Goal: Manage account settings

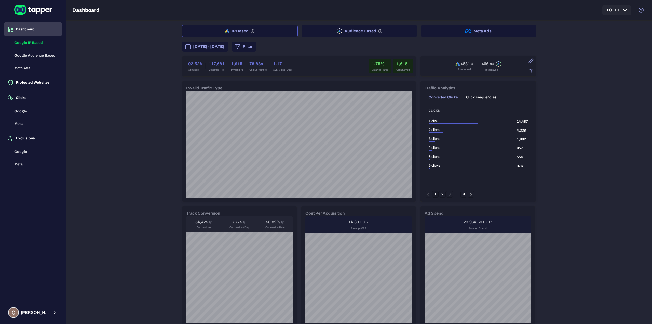
click at [129, 124] on div "IP Based Audience Based Meta Ads [DATE] - [DATE] Filter 92,524 Ad Clicks 117,68…" at bounding box center [358, 172] width 585 height 303
click at [222, 46] on span "[DATE] - [DATE]" at bounding box center [208, 47] width 31 height 6
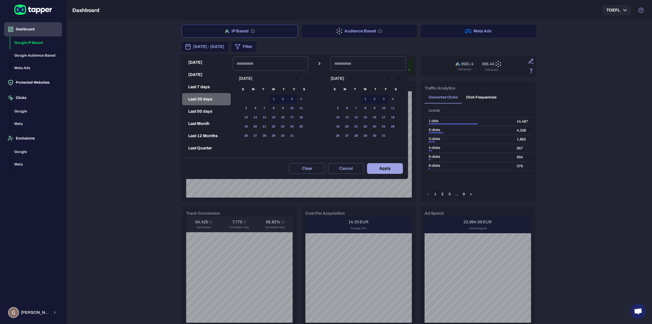
click at [205, 100] on button "Last 30 days" at bounding box center [206, 99] width 49 height 12
type input "**********"
click at [397, 167] on button "Apply" at bounding box center [385, 168] width 36 height 11
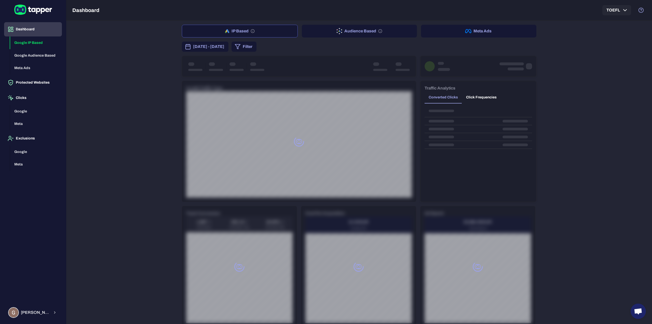
click at [112, 185] on div "IP Based Audience Based Meta Ads September 4, 2025 - October 3, 2025 Filter Inv…" at bounding box center [358, 172] width 585 height 303
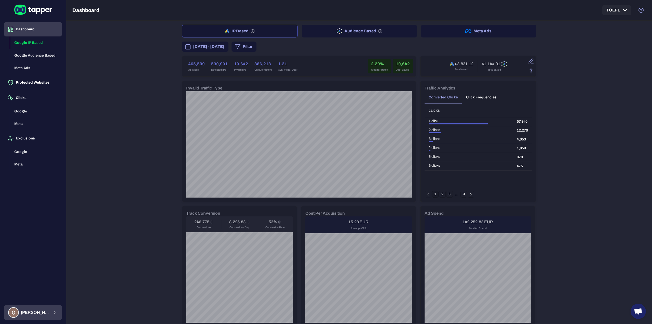
click at [27, 311] on span "Guillaume Lebelle" at bounding box center [35, 312] width 29 height 5
click at [107, 201] on div at bounding box center [326, 162] width 652 height 324
click at [97, 156] on div "IP Based Audience Based Meta Ads September 4, 2025 - October 3, 2025 Filter 465…" at bounding box center [358, 172] width 585 height 303
click at [329, 48] on div "September 4, 2025 - October 3, 2025 Filter" at bounding box center [359, 46] width 354 height 10
click at [344, 33] on button "Audience Based" at bounding box center [359, 31] width 115 height 13
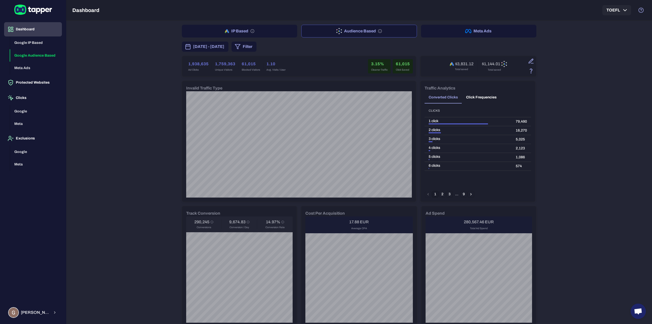
click at [222, 26] on button "IP Based" at bounding box center [239, 31] width 115 height 13
click at [459, 38] on div "IP Based Audience Based Meta Ads September 4, 2025 - October 3, 2025 Filter 465…" at bounding box center [359, 240] width 354 height 431
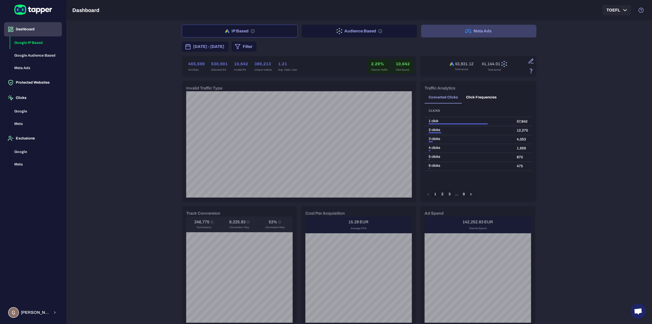
click at [459, 34] on button "Meta Ads" at bounding box center [478, 31] width 115 height 13
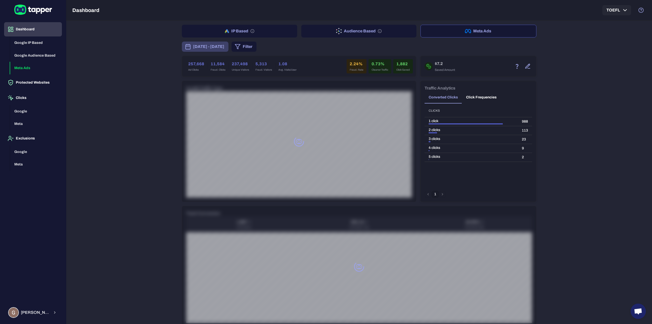
click at [224, 49] on span "September 4, 2025 - October 3, 2025" at bounding box center [208, 47] width 31 height 6
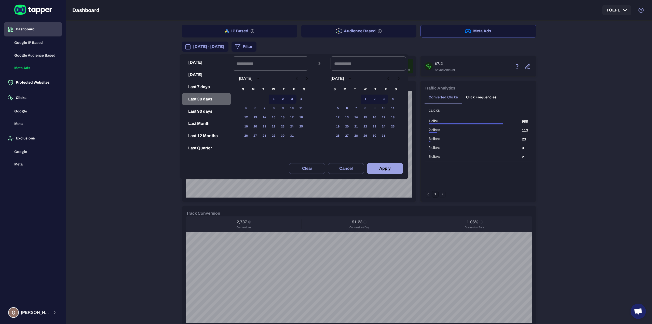
click at [205, 99] on button "Last 30 days" at bounding box center [206, 99] width 49 height 12
type input "**********"
click at [399, 172] on button "Apply" at bounding box center [385, 168] width 36 height 11
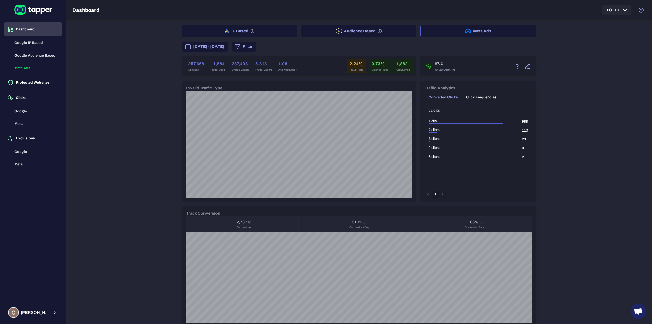
click at [160, 108] on div "IP Based Audience Based Meta Ads September 4, 2025 - October 3, 2025 Filter 257…" at bounding box center [358, 172] width 585 height 303
click at [114, 229] on div "IP Based Audience Based Meta Ads September 4, 2025 - October 3, 2025 Filter 257…" at bounding box center [358, 172] width 585 height 303
click at [118, 289] on div "IP Based Audience Based Meta Ads September 4, 2025 - October 3, 2025 Filter 257…" at bounding box center [358, 172] width 585 height 303
click at [231, 27] on button "IP Based" at bounding box center [239, 31] width 115 height 13
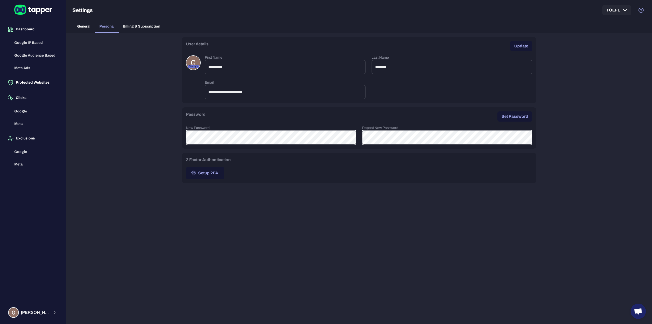
click at [136, 28] on span "Billing & Subscription" at bounding box center [141, 26] width 37 height 5
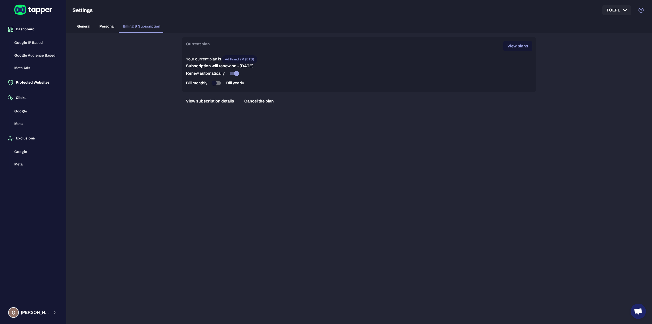
click at [212, 102] on button "View subscription details" at bounding box center [210, 101] width 56 height 10
